Goal: Task Accomplishment & Management: Complete application form

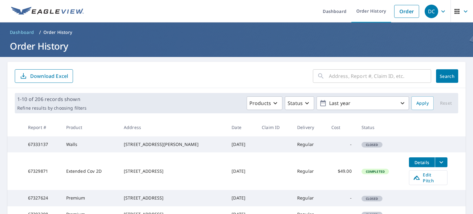
click at [248, 82] on form "​ Search Download Excel" at bounding box center [237, 76] width 444 height 14
click at [395, 15] on link "Order" at bounding box center [406, 11] width 25 height 13
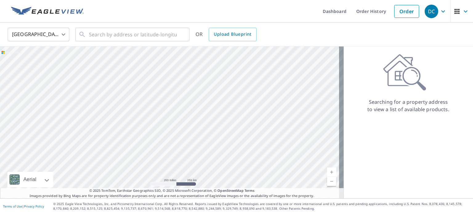
click at [54, 38] on body "DC DC Dashboard Order History Order DC [GEOGRAPHIC_DATA] US ​ ​ OR Upload Bluep…" at bounding box center [236, 107] width 473 height 214
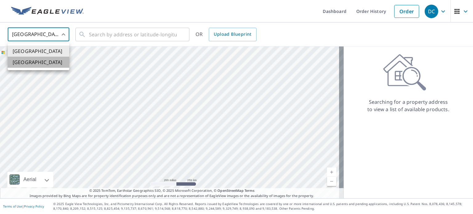
click at [47, 62] on li "[GEOGRAPHIC_DATA]" at bounding box center [39, 62] width 62 height 11
type input "CA"
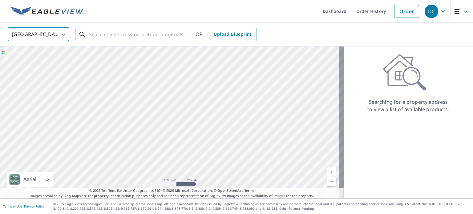
click at [107, 33] on input "text" at bounding box center [133, 34] width 88 height 17
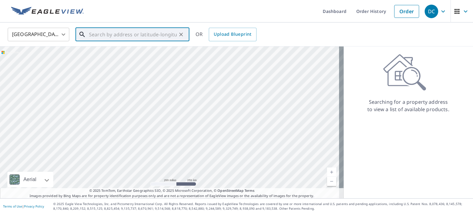
paste input "[STREET_ADDRESS]"
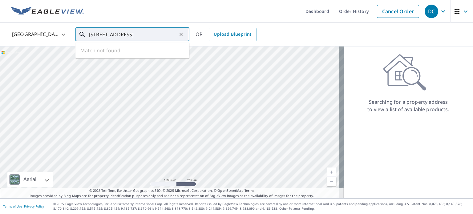
type input "[STREET_ADDRESS]"
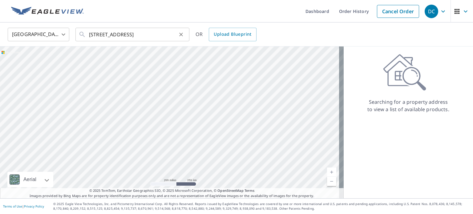
scroll to position [0, 0]
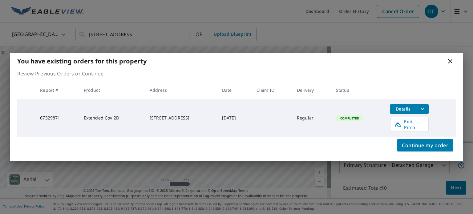
click at [451, 65] on icon at bounding box center [450, 61] width 7 height 7
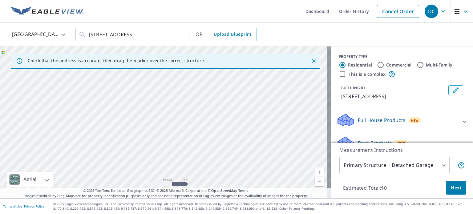
drag, startPoint x: 210, startPoint y: 172, endPoint x: 207, endPoint y: 101, distance: 71.2
click at [207, 101] on div "[STREET_ADDRESS]" at bounding box center [165, 123] width 331 height 152
drag, startPoint x: 203, startPoint y: 97, endPoint x: 216, endPoint y: 172, distance: 76.2
click at [216, 173] on div "[STREET_ADDRESS]" at bounding box center [165, 123] width 331 height 152
drag, startPoint x: 177, startPoint y: 112, endPoint x: 198, endPoint y: 181, distance: 72.2
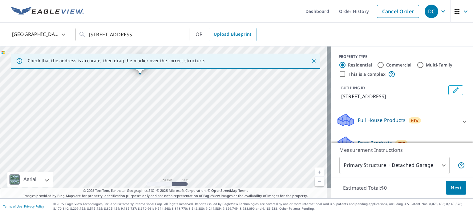
click at [198, 180] on div "[STREET_ADDRESS]" at bounding box center [165, 123] width 331 height 152
drag, startPoint x: 194, startPoint y: 124, endPoint x: 197, endPoint y: 173, distance: 50.0
click at [197, 173] on div "[STREET_ADDRESS]" at bounding box center [165, 123] width 331 height 152
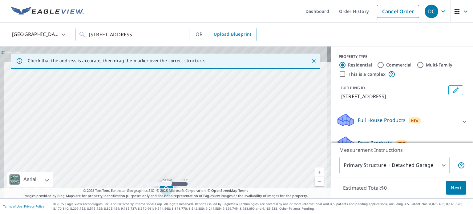
drag, startPoint x: 149, startPoint y: 129, endPoint x: 164, endPoint y: 185, distance: 57.3
click at [164, 185] on div "[STREET_ADDRESS]" at bounding box center [165, 123] width 331 height 152
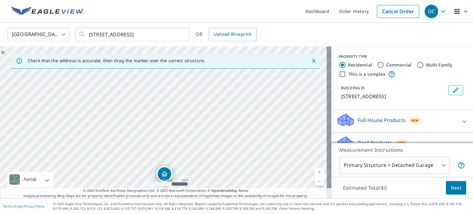
drag, startPoint x: 135, startPoint y: 108, endPoint x: 127, endPoint y: 73, distance: 36.6
click at [127, 73] on div "[STREET_ADDRESS]" at bounding box center [165, 123] width 331 height 152
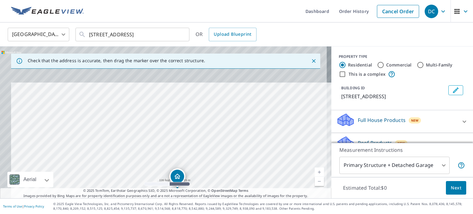
drag, startPoint x: 137, startPoint y: 92, endPoint x: 157, endPoint y: 155, distance: 66.8
click at [157, 155] on div "[STREET_ADDRESS]" at bounding box center [165, 123] width 331 height 152
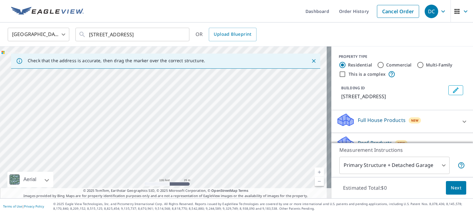
drag, startPoint x: 128, startPoint y: 85, endPoint x: 159, endPoint y: 141, distance: 63.9
click at [159, 141] on div "[STREET_ADDRESS]" at bounding box center [165, 123] width 331 height 152
drag, startPoint x: 211, startPoint y: 165, endPoint x: 171, endPoint y: 105, distance: 71.3
click at [171, 106] on div "[STREET_ADDRESS]" at bounding box center [165, 123] width 331 height 152
drag, startPoint x: 192, startPoint y: 110, endPoint x: 191, endPoint y: 95, distance: 14.8
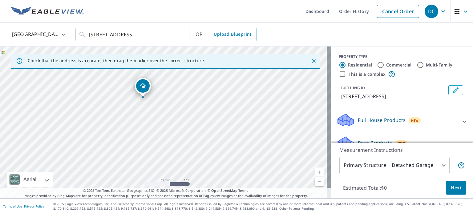
click at [191, 95] on div "[STREET_ADDRESS]" at bounding box center [165, 123] width 331 height 152
drag, startPoint x: 199, startPoint y: 160, endPoint x: 177, endPoint y: 120, distance: 45.0
click at [177, 120] on div "[STREET_ADDRESS]" at bounding box center [165, 123] width 331 height 152
drag, startPoint x: 167, startPoint y: 99, endPoint x: 212, endPoint y: 177, distance: 89.7
click at [212, 177] on div "[STREET_ADDRESS]" at bounding box center [165, 123] width 331 height 152
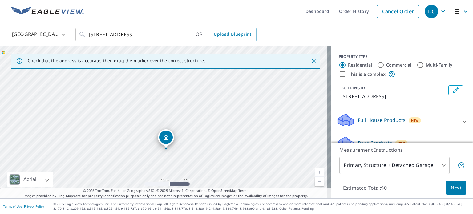
drag, startPoint x: 181, startPoint y: 120, endPoint x: 184, endPoint y: 140, distance: 19.5
click at [184, 140] on div "[STREET_ADDRESS]" at bounding box center [165, 123] width 331 height 152
drag, startPoint x: 159, startPoint y: 129, endPoint x: 216, endPoint y: 177, distance: 74.3
click at [216, 177] on div "[STREET_ADDRESS]" at bounding box center [165, 123] width 331 height 152
drag, startPoint x: 192, startPoint y: 120, endPoint x: 193, endPoint y: 171, distance: 50.5
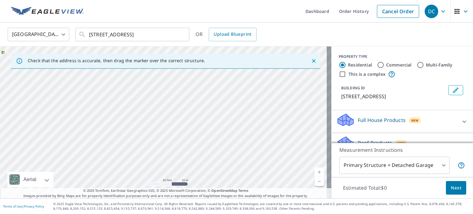
click at [193, 171] on div "[STREET_ADDRESS]" at bounding box center [165, 123] width 331 height 152
drag, startPoint x: 192, startPoint y: 128, endPoint x: 194, endPoint y: 92, distance: 35.5
click at [195, 91] on div "[STREET_ADDRESS]" at bounding box center [165, 123] width 331 height 152
drag, startPoint x: 221, startPoint y: 147, endPoint x: 193, endPoint y: 92, distance: 61.3
click at [193, 92] on div "[STREET_ADDRESS]" at bounding box center [165, 123] width 331 height 152
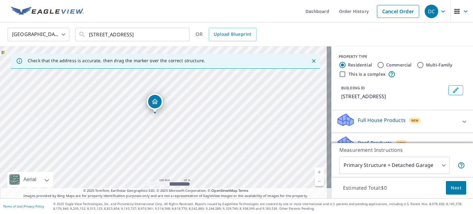
drag, startPoint x: 222, startPoint y: 145, endPoint x: 190, endPoint y: 117, distance: 41.9
click at [190, 117] on div "[STREET_ADDRESS]" at bounding box center [165, 123] width 331 height 152
drag, startPoint x: 213, startPoint y: 131, endPoint x: 220, endPoint y: 148, distance: 19.3
click at [220, 148] on div "[STREET_ADDRESS]" at bounding box center [165, 123] width 331 height 152
drag, startPoint x: 190, startPoint y: 136, endPoint x: 250, endPoint y: 169, distance: 68.7
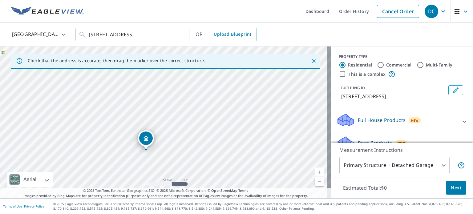
click at [250, 169] on div "[STREET_ADDRESS]" at bounding box center [165, 123] width 331 height 152
drag, startPoint x: 179, startPoint y: 153, endPoint x: 217, endPoint y: 159, distance: 38.4
drag, startPoint x: 180, startPoint y: 137, endPoint x: 209, endPoint y: 178, distance: 50.5
click at [209, 178] on div "[STREET_ADDRESS]" at bounding box center [165, 123] width 331 height 152
drag, startPoint x: 158, startPoint y: 121, endPoint x: 193, endPoint y: 162, distance: 54.4
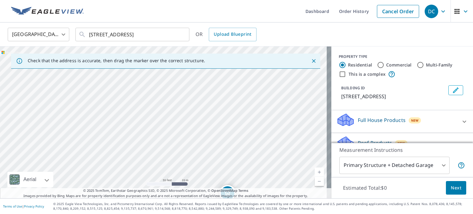
click at [193, 162] on div "[STREET_ADDRESS]" at bounding box center [165, 123] width 331 height 152
drag, startPoint x: 231, startPoint y: 168, endPoint x: 220, endPoint y: 136, distance: 34.7
click at [221, 141] on div "[STREET_ADDRESS]" at bounding box center [165, 123] width 331 height 152
drag, startPoint x: 220, startPoint y: 135, endPoint x: 230, endPoint y: 113, distance: 24.1
click at [230, 113] on div "[STREET_ADDRESS]" at bounding box center [165, 123] width 331 height 152
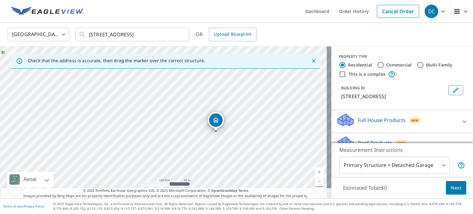
drag, startPoint x: 233, startPoint y: 125, endPoint x: 222, endPoint y: 125, distance: 10.8
click at [222, 125] on div "[STREET_ADDRESS]" at bounding box center [165, 123] width 331 height 152
drag, startPoint x: 246, startPoint y: 140, endPoint x: 228, endPoint y: 128, distance: 22.2
click at [228, 128] on div "[STREET_ADDRESS]" at bounding box center [165, 123] width 331 height 152
drag, startPoint x: 209, startPoint y: 115, endPoint x: 221, endPoint y: 140, distance: 27.2
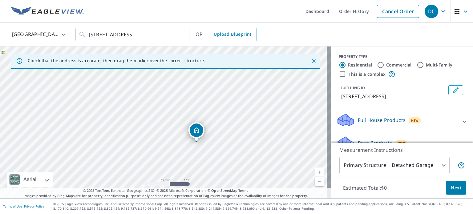
click at [221, 139] on div "[STREET_ADDRESS]" at bounding box center [165, 123] width 331 height 152
drag, startPoint x: 196, startPoint y: 132, endPoint x: 199, endPoint y: 136, distance: 4.8
drag, startPoint x: 173, startPoint y: 128, endPoint x: 197, endPoint y: 148, distance: 30.6
click at [197, 148] on div "[STREET_ADDRESS]" at bounding box center [165, 123] width 331 height 152
drag, startPoint x: 196, startPoint y: 138, endPoint x: 235, endPoint y: 151, distance: 40.9
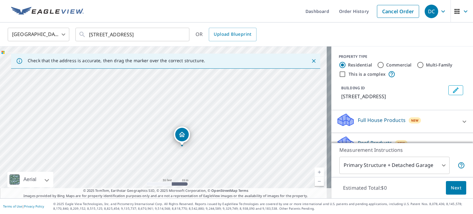
click at [235, 151] on div "[STREET_ADDRESS]" at bounding box center [165, 123] width 331 height 152
drag, startPoint x: 176, startPoint y: 120, endPoint x: 186, endPoint y: 110, distance: 14.4
click at [186, 110] on div "[STREET_ADDRESS]" at bounding box center [165, 123] width 331 height 152
drag, startPoint x: 186, startPoint y: 104, endPoint x: 177, endPoint y: 137, distance: 33.6
click at [177, 137] on div "[STREET_ADDRESS]" at bounding box center [165, 123] width 331 height 152
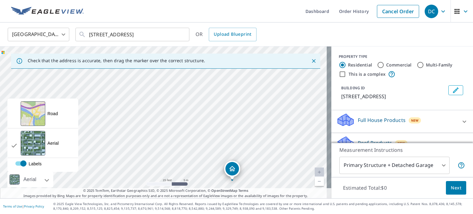
click at [23, 180] on div "Aerial" at bounding box center [30, 179] width 17 height 15
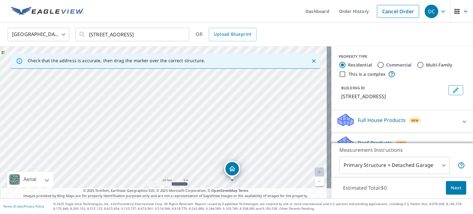
click at [37, 181] on div "Aerial" at bounding box center [30, 179] width 17 height 15
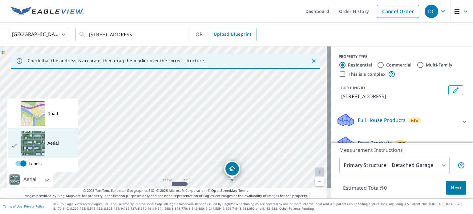
click at [40, 144] on div "View aerial and more..." at bounding box center [33, 143] width 25 height 25
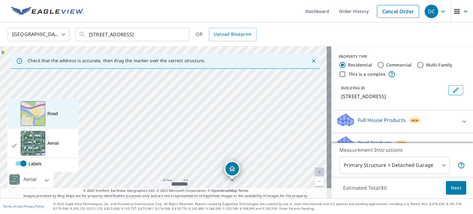
click at [39, 122] on div "View aerial and more..." at bounding box center [33, 113] width 25 height 25
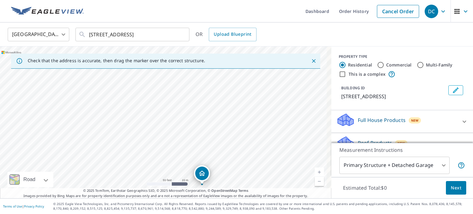
drag, startPoint x: 131, startPoint y: 125, endPoint x: 160, endPoint y: 166, distance: 50.2
click at [160, 166] on div "[STREET_ADDRESS]" at bounding box center [165, 123] width 331 height 152
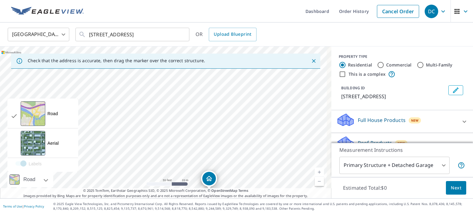
click at [41, 183] on div at bounding box center [39, 179] width 4 height 15
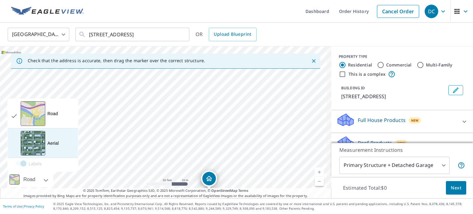
click at [39, 151] on div "View aerial and more..." at bounding box center [33, 143] width 25 height 25
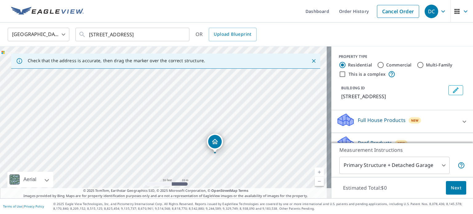
drag, startPoint x: 202, startPoint y: 162, endPoint x: 208, endPoint y: 125, distance: 37.4
click at [208, 125] on div "[STREET_ADDRESS]" at bounding box center [165, 123] width 331 height 152
drag, startPoint x: 192, startPoint y: 109, endPoint x: 189, endPoint y: 157, distance: 47.2
click at [189, 157] on div "[STREET_ADDRESS]" at bounding box center [165, 123] width 331 height 152
drag, startPoint x: 203, startPoint y: 171, endPoint x: 190, endPoint y: 124, distance: 48.4
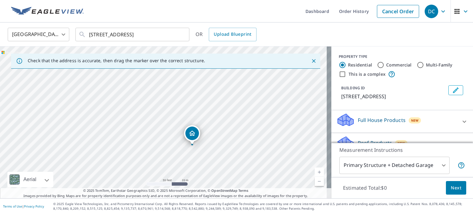
click at [190, 124] on div "[STREET_ADDRESS]" at bounding box center [165, 123] width 331 height 152
drag, startPoint x: 201, startPoint y: 154, endPoint x: 209, endPoint y: 174, distance: 22.4
click at [209, 174] on div "[STREET_ADDRESS]" at bounding box center [165, 123] width 331 height 152
drag, startPoint x: 160, startPoint y: 135, endPoint x: 176, endPoint y: 161, distance: 31.0
click at [177, 166] on div "[STREET_ADDRESS]" at bounding box center [165, 123] width 331 height 152
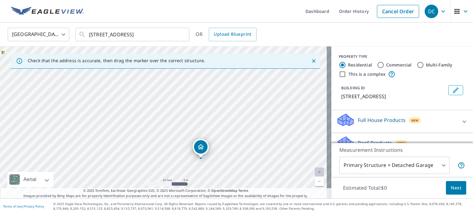
drag, startPoint x: 185, startPoint y: 175, endPoint x: 177, endPoint y: 140, distance: 35.7
click at [177, 140] on div "[STREET_ADDRESS]" at bounding box center [165, 123] width 331 height 152
drag, startPoint x: 177, startPoint y: 138, endPoint x: 144, endPoint y: 133, distance: 33.4
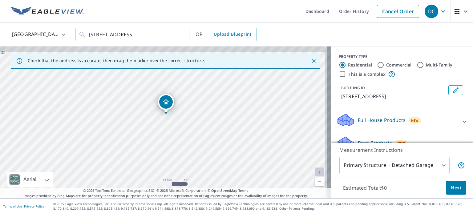
drag, startPoint x: 173, startPoint y: 128, endPoint x: 168, endPoint y: 176, distance: 48.3
click at [168, 176] on div "[STREET_ADDRESS]" at bounding box center [165, 123] width 331 height 152
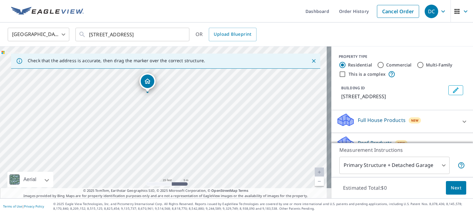
drag, startPoint x: 165, startPoint y: 140, endPoint x: 149, endPoint y: 81, distance: 61.6
drag, startPoint x: 193, startPoint y: 143, endPoint x: 187, endPoint y: 136, distance: 8.9
click at [187, 136] on div "[GEOGRAPHIC_DATA] V0B2L1" at bounding box center [165, 123] width 331 height 152
drag, startPoint x: 192, startPoint y: 123, endPoint x: 191, endPoint y: 142, distance: 19.4
click at [191, 142] on div "[GEOGRAPHIC_DATA] V0B2L1" at bounding box center [165, 123] width 331 height 152
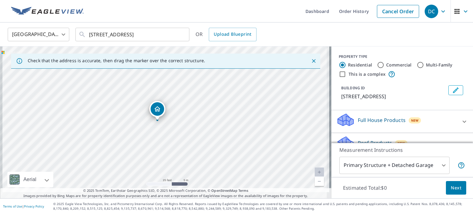
drag, startPoint x: 186, startPoint y: 154, endPoint x: 190, endPoint y: 140, distance: 14.1
click at [190, 140] on div "[GEOGRAPHIC_DATA] V0B2L1" at bounding box center [165, 123] width 331 height 152
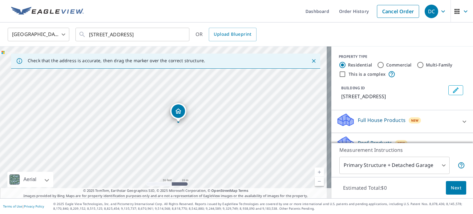
drag, startPoint x: 213, startPoint y: 133, endPoint x: 215, endPoint y: 130, distance: 4.3
click at [215, 130] on div "[GEOGRAPHIC_DATA] V0B2L1" at bounding box center [165, 123] width 331 height 152
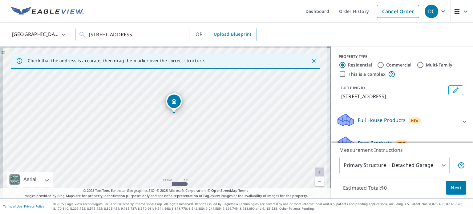
drag, startPoint x: 175, startPoint y: 139, endPoint x: 210, endPoint y: 145, distance: 35.7
click at [210, 145] on div "[GEOGRAPHIC_DATA] V0B2L1" at bounding box center [165, 123] width 331 height 152
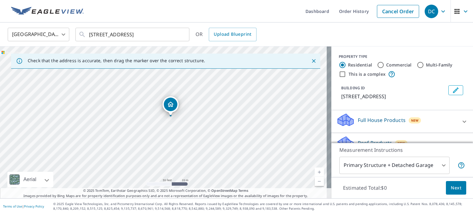
drag, startPoint x: 181, startPoint y: 109, endPoint x: 184, endPoint y: 120, distance: 10.9
click at [184, 120] on div "[GEOGRAPHIC_DATA] V0B2L1" at bounding box center [165, 123] width 331 height 152
click at [352, 33] on div "[GEOGRAPHIC_DATA] CA ​ [STREET_ADDRESS] ​ OR Upload Blueprint" at bounding box center [234, 34] width 463 height 14
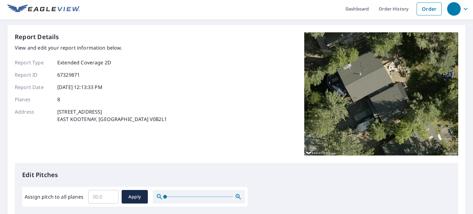
scroll to position [7, 0]
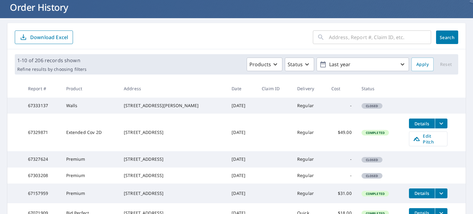
scroll to position [54, 0]
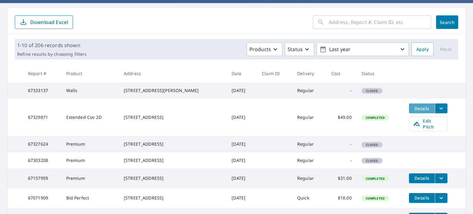
click at [419, 112] on span "Details" at bounding box center [422, 109] width 18 height 6
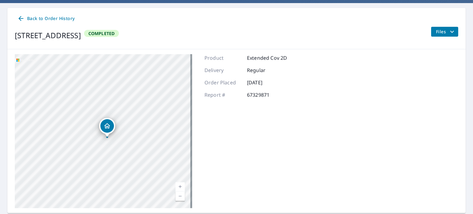
drag, startPoint x: 94, startPoint y: 136, endPoint x: 177, endPoint y: 173, distance: 91.3
click at [177, 173] on div "1178 HILLTOP RD EAST KOOTENAY, BC V0B2L1" at bounding box center [103, 131] width 177 height 154
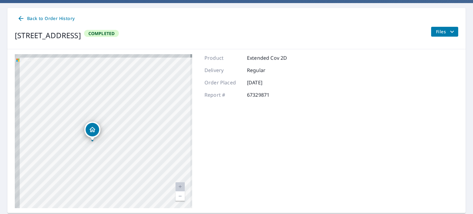
drag, startPoint x: 120, startPoint y: 135, endPoint x: 162, endPoint y: 160, distance: 49.4
click at [162, 160] on div "1178 HILLTOP RD EAST KOOTENAY, BC V0B2L1" at bounding box center [103, 131] width 177 height 154
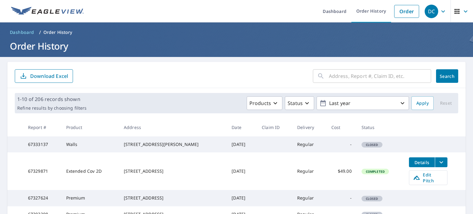
click at [462, 13] on icon "button" at bounding box center [465, 11] width 7 height 7
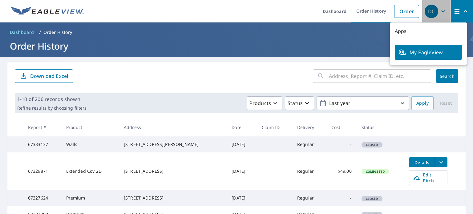
click at [440, 10] on icon "button" at bounding box center [443, 11] width 7 height 7
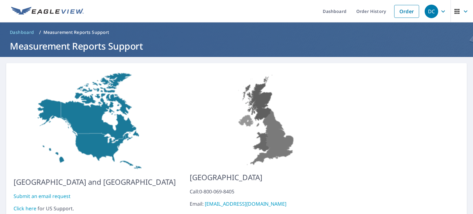
scroll to position [35, 0]
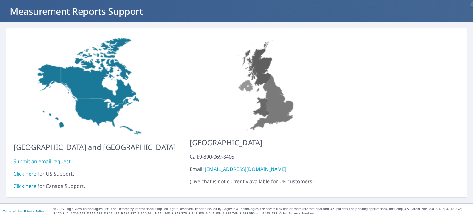
click at [26, 183] on link "Click here" at bounding box center [25, 186] width 23 height 7
